Goal: Task Accomplishment & Management: Manage account settings

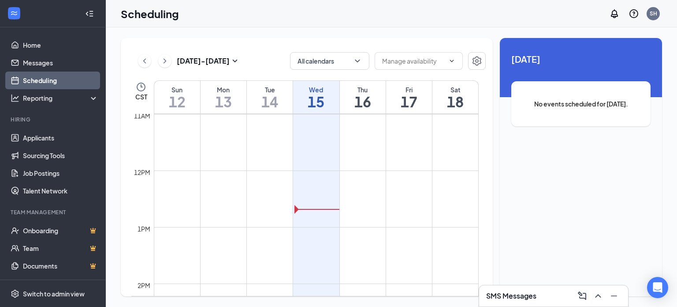
scroll to position [654, 0]
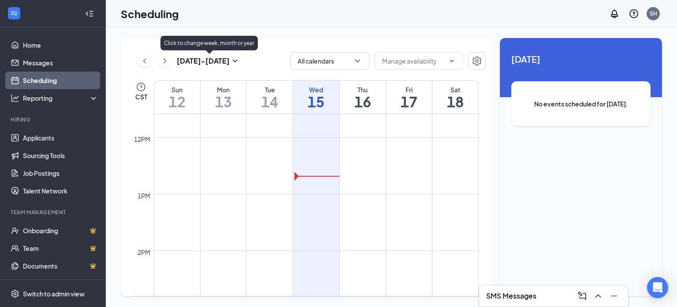
click at [168, 60] on icon "ChevronRight" at bounding box center [165, 61] width 9 height 11
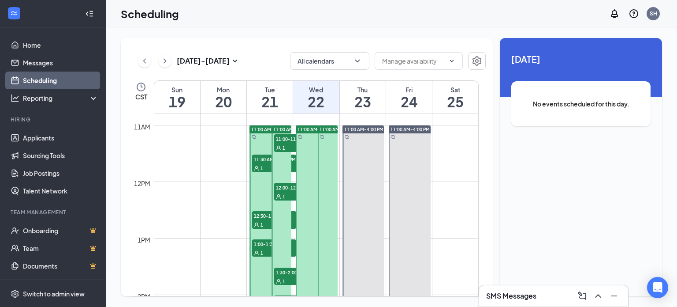
scroll to position [566, 0]
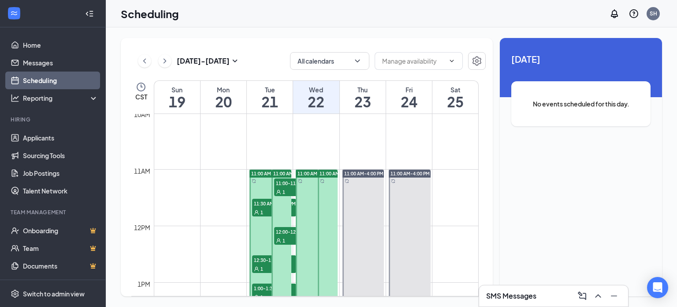
click at [281, 189] on icon "User" at bounding box center [278, 191] width 5 height 5
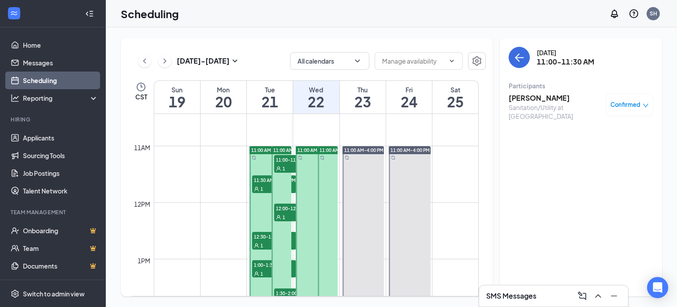
scroll to position [610, 0]
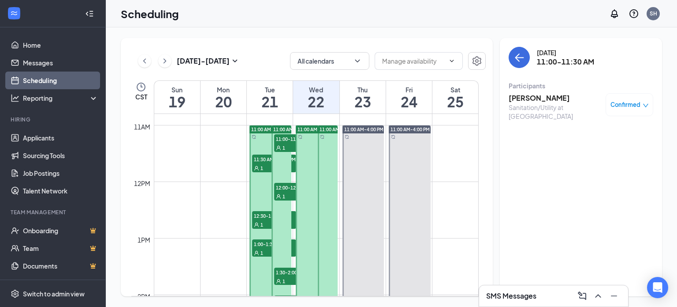
click at [254, 159] on span "11:30 AM-12:00 PM" at bounding box center [274, 158] width 44 height 9
click at [277, 131] on span "11:00 AM-4:00 PM" at bounding box center [292, 129] width 39 height 6
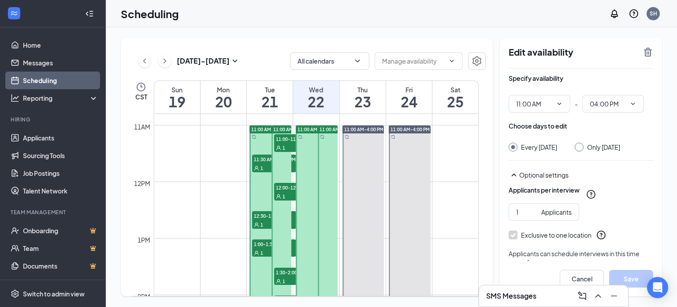
click at [281, 143] on div "1" at bounding box center [296, 147] width 44 height 9
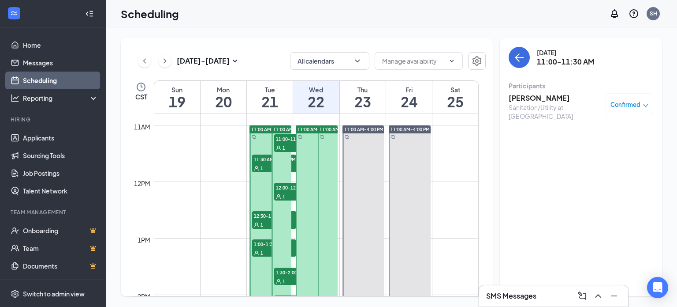
click at [254, 165] on icon "User" at bounding box center [256, 167] width 5 height 5
click at [286, 185] on span "12:00-12:30 PM" at bounding box center [296, 187] width 44 height 9
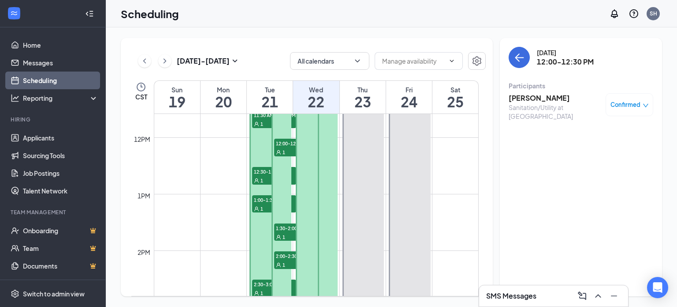
click at [263, 176] on div "1" at bounding box center [274, 180] width 44 height 9
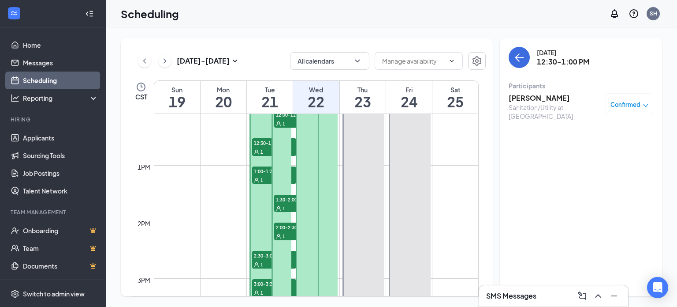
scroll to position [698, 0]
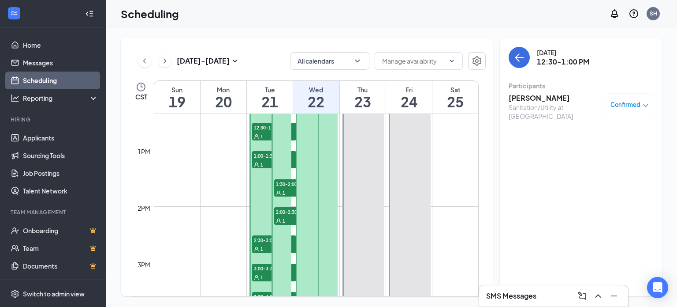
click at [265, 157] on span "1:00-1:30 PM" at bounding box center [274, 155] width 44 height 9
click at [285, 184] on span "1:30-2:00 PM" at bounding box center [296, 183] width 44 height 9
click at [283, 211] on span "2:00-2:30 PM" at bounding box center [296, 211] width 44 height 9
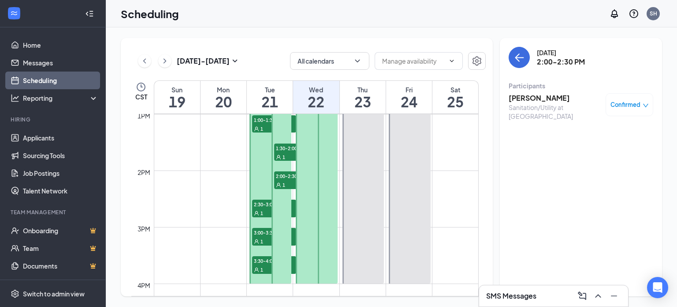
scroll to position [786, 0]
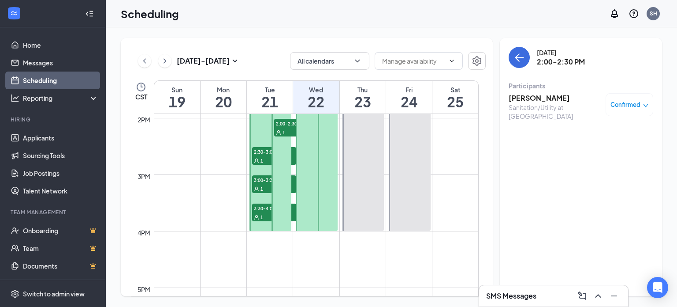
click at [258, 151] on span "2:30-3:00 PM" at bounding box center [274, 151] width 44 height 9
click at [257, 185] on div "1" at bounding box center [274, 188] width 44 height 9
click at [256, 209] on span "3:30-4:00 PM" at bounding box center [274, 207] width 44 height 9
click at [266, 156] on div "1" at bounding box center [274, 160] width 44 height 9
click at [548, 98] on h3 "[PERSON_NAME] Hubby" at bounding box center [555, 98] width 93 height 10
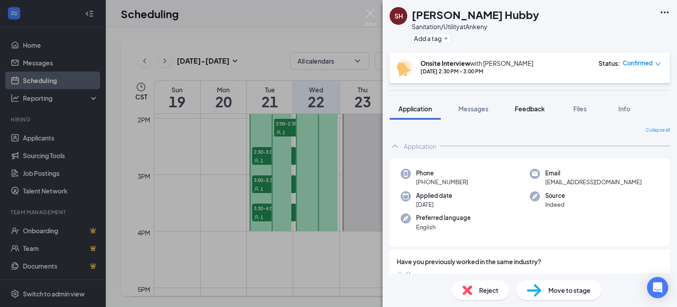
click at [539, 114] on button "Feedback" at bounding box center [530, 108] width 48 height 22
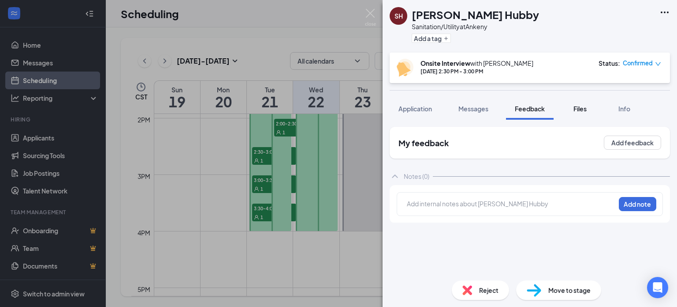
click at [581, 106] on span "Files" at bounding box center [580, 109] width 13 height 8
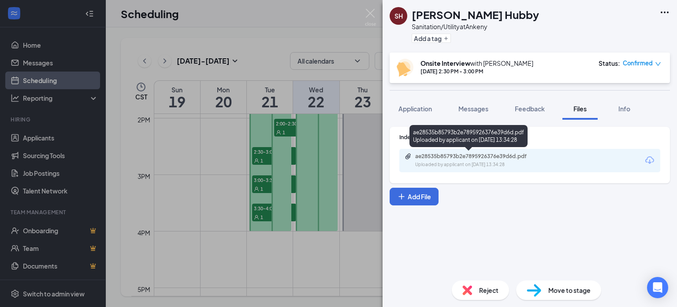
click at [491, 166] on div "Uploaded by applicant on [DATE] 13:34:28" at bounding box center [481, 164] width 132 height 7
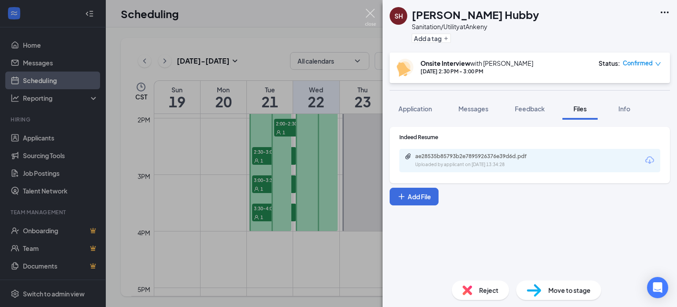
click at [370, 11] on img at bounding box center [370, 17] width 11 height 17
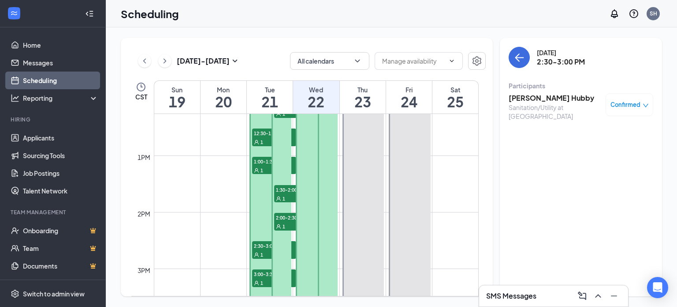
scroll to position [698, 0]
